Goal: Task Accomplishment & Management: Complete application form

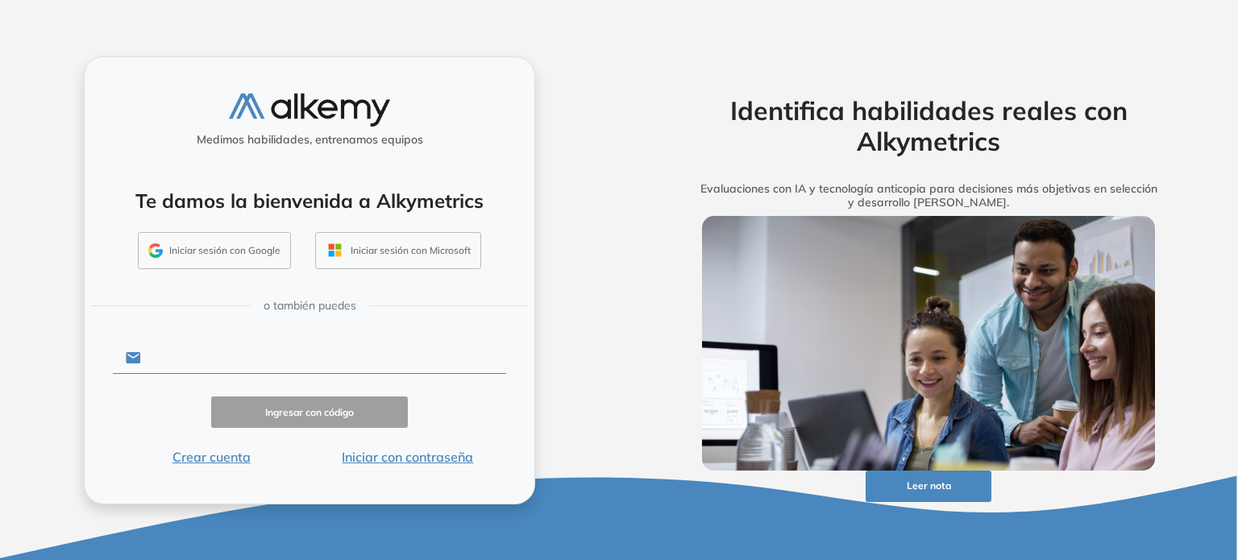
click at [226, 371] on input "text" at bounding box center [323, 357] width 365 height 31
type input "**********"
click at [297, 402] on button "Ingresar con código" at bounding box center [309, 411] width 197 height 31
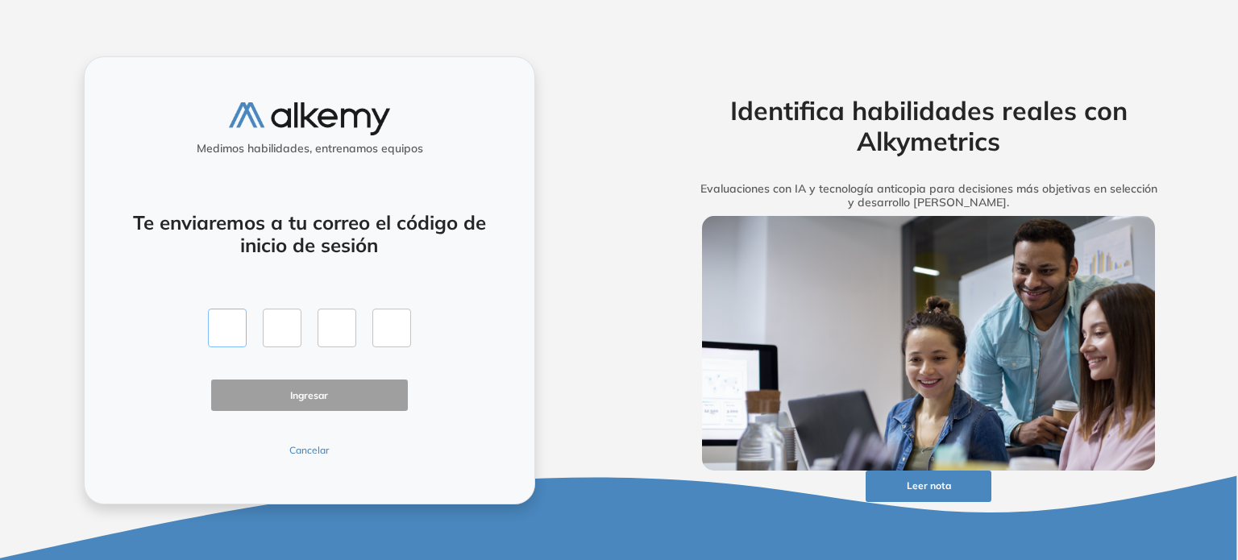
click at [226, 329] on input "text" at bounding box center [227, 328] width 39 height 39
type input "*"
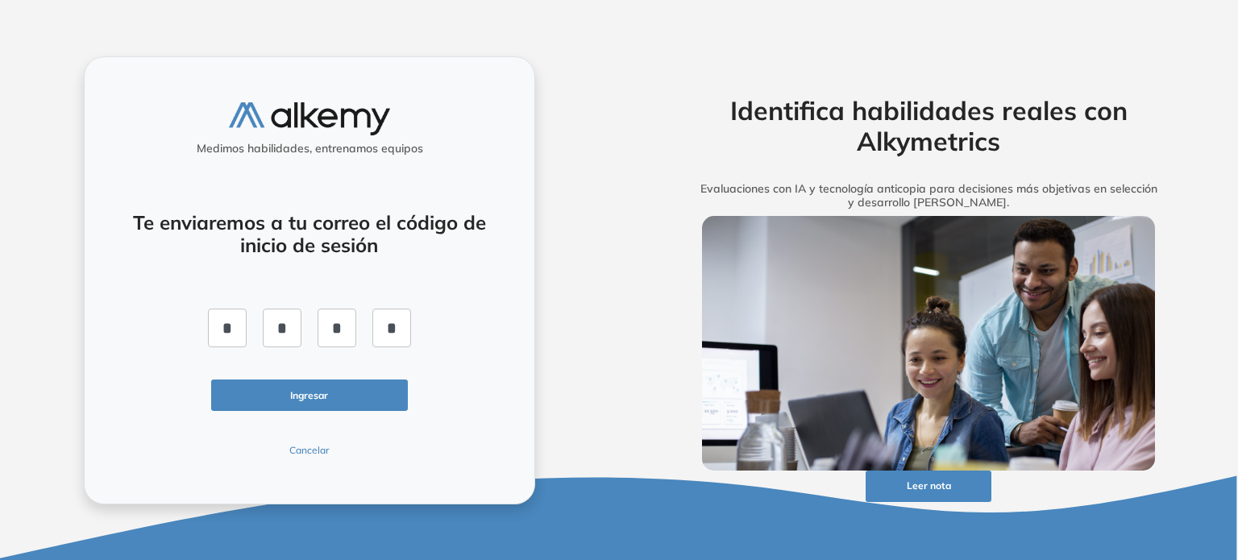
click at [280, 392] on button "Ingresar" at bounding box center [309, 395] width 197 height 31
